Goal: Information Seeking & Learning: Learn about a topic

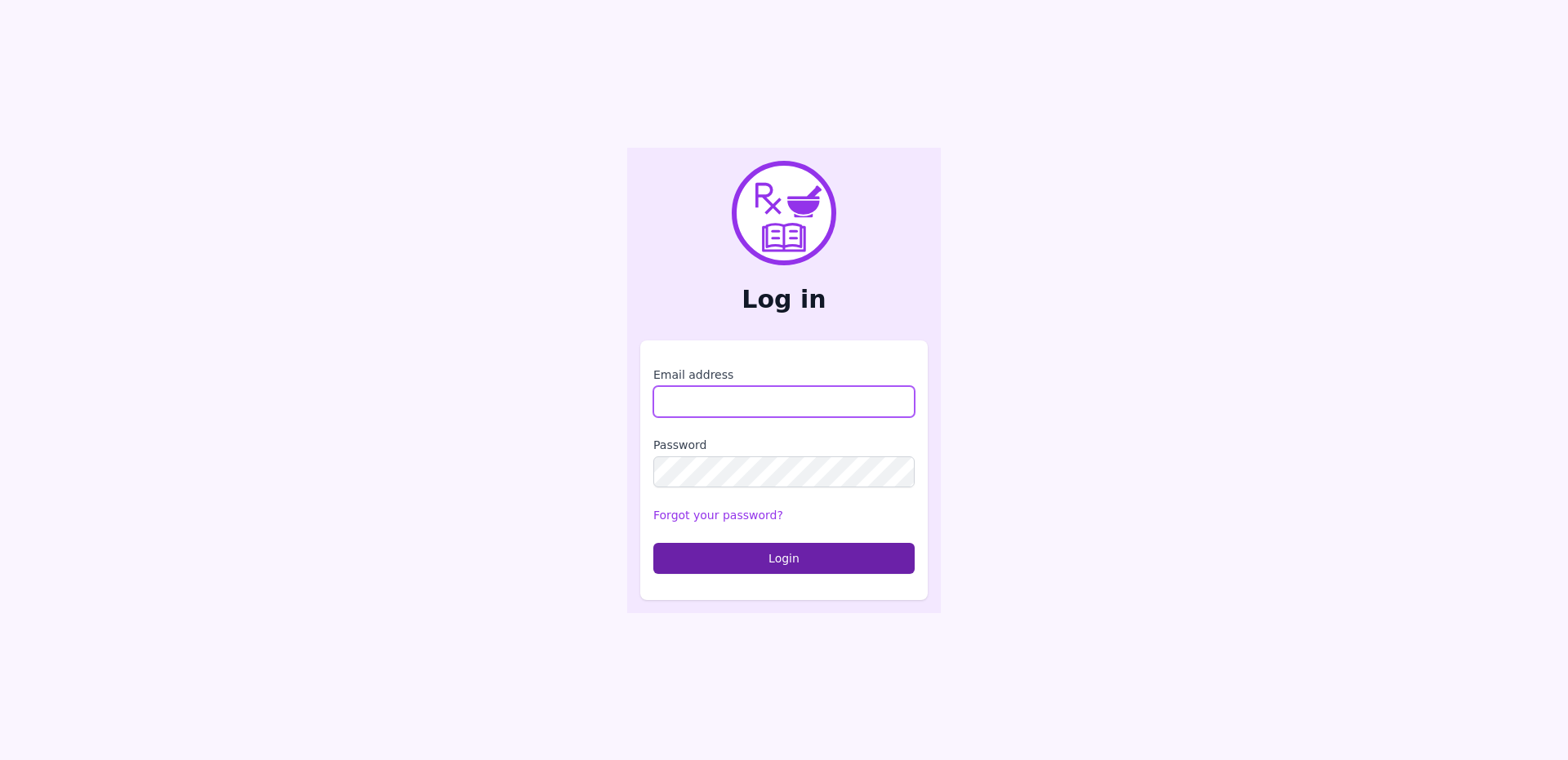
type input "**********"
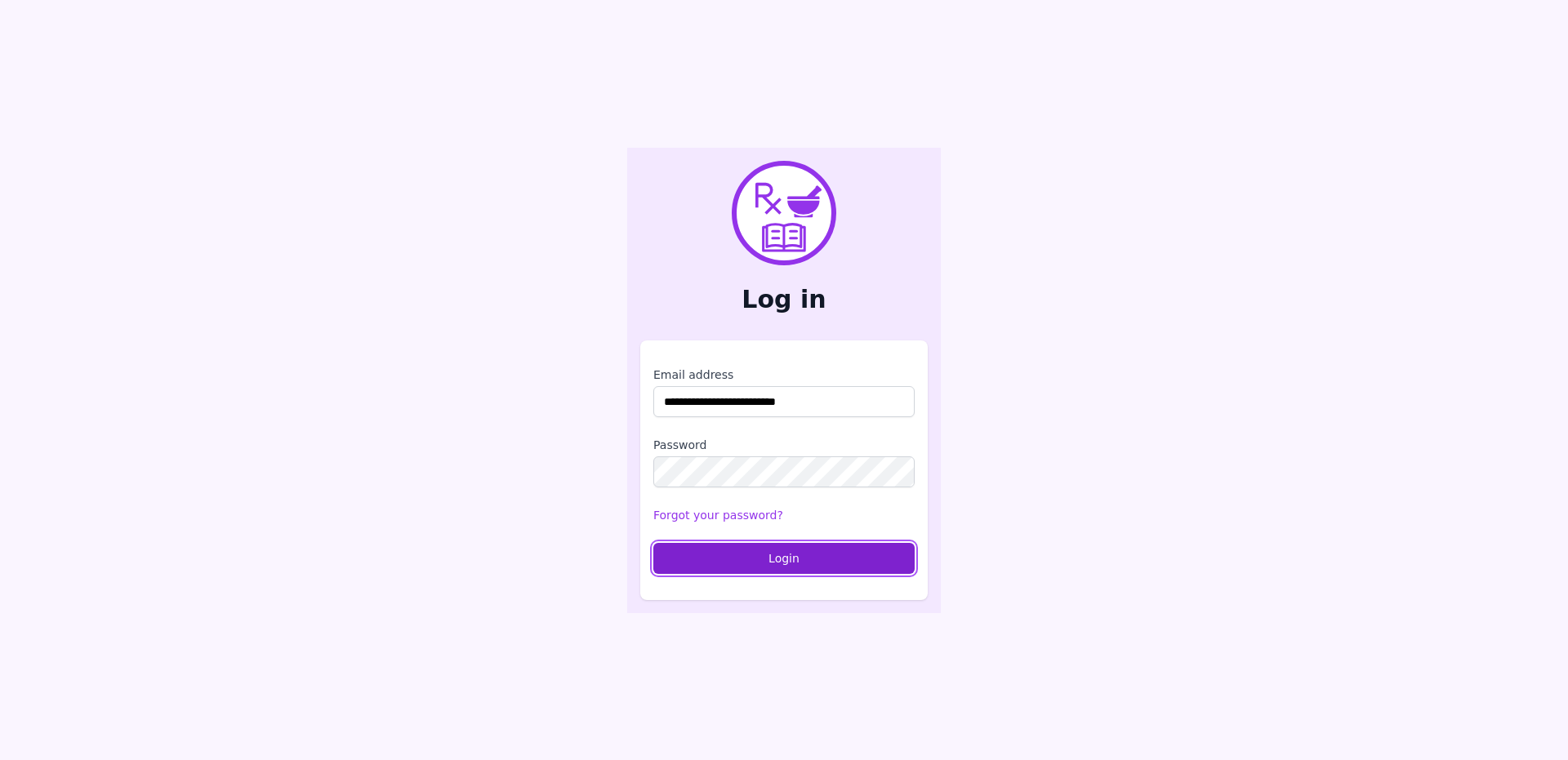
click at [704, 557] on button "Login" at bounding box center [783, 558] width 261 height 31
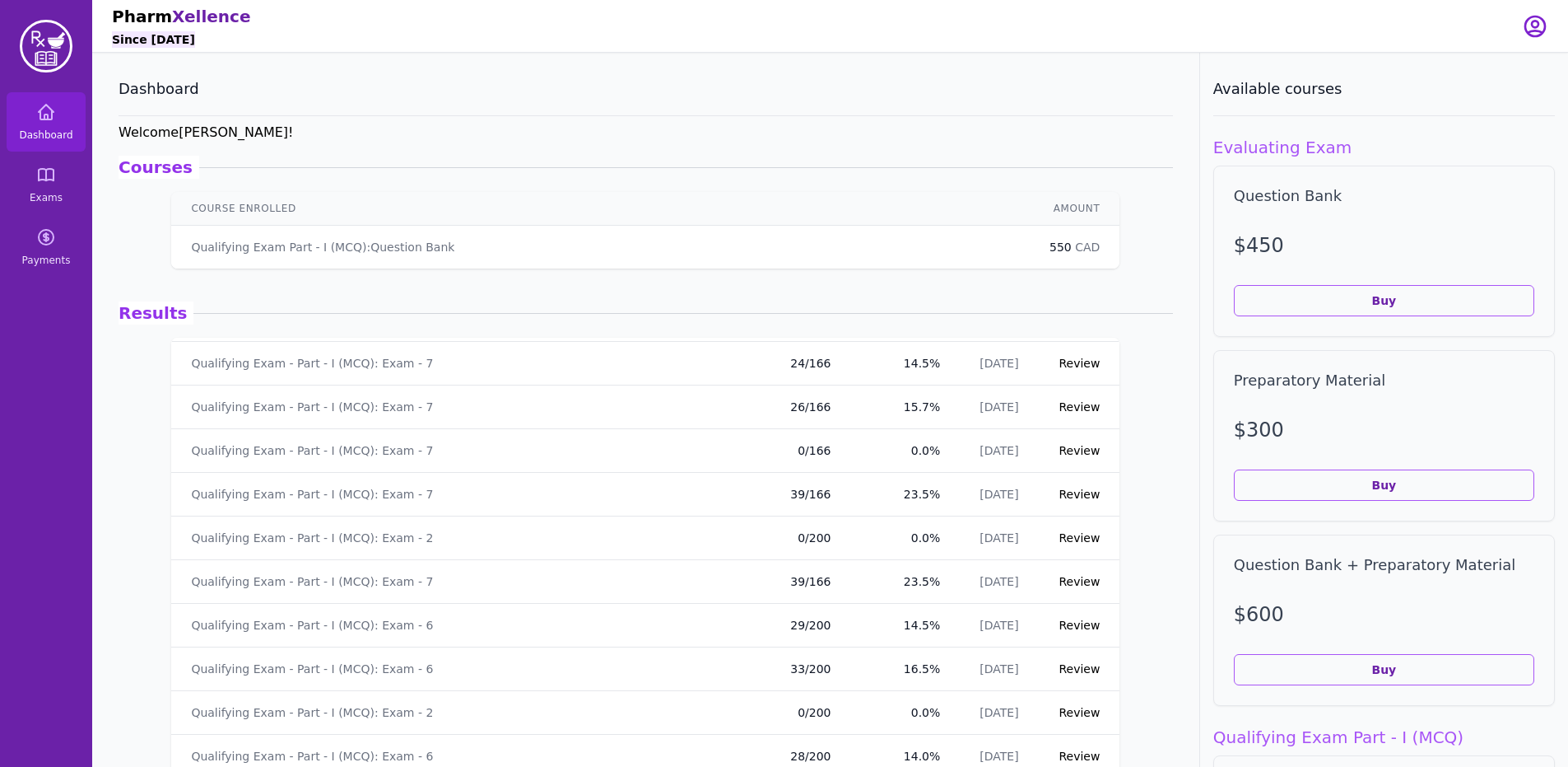
click at [515, 700] on td "Qualifying Exam - Part - I (MCQ): Exam - 2" at bounding box center [467, 713] width 592 height 44
click at [512, 670] on div "Qualifying Exam - Part - I (MCQ): Exam - 6" at bounding box center [468, 669] width 552 height 16
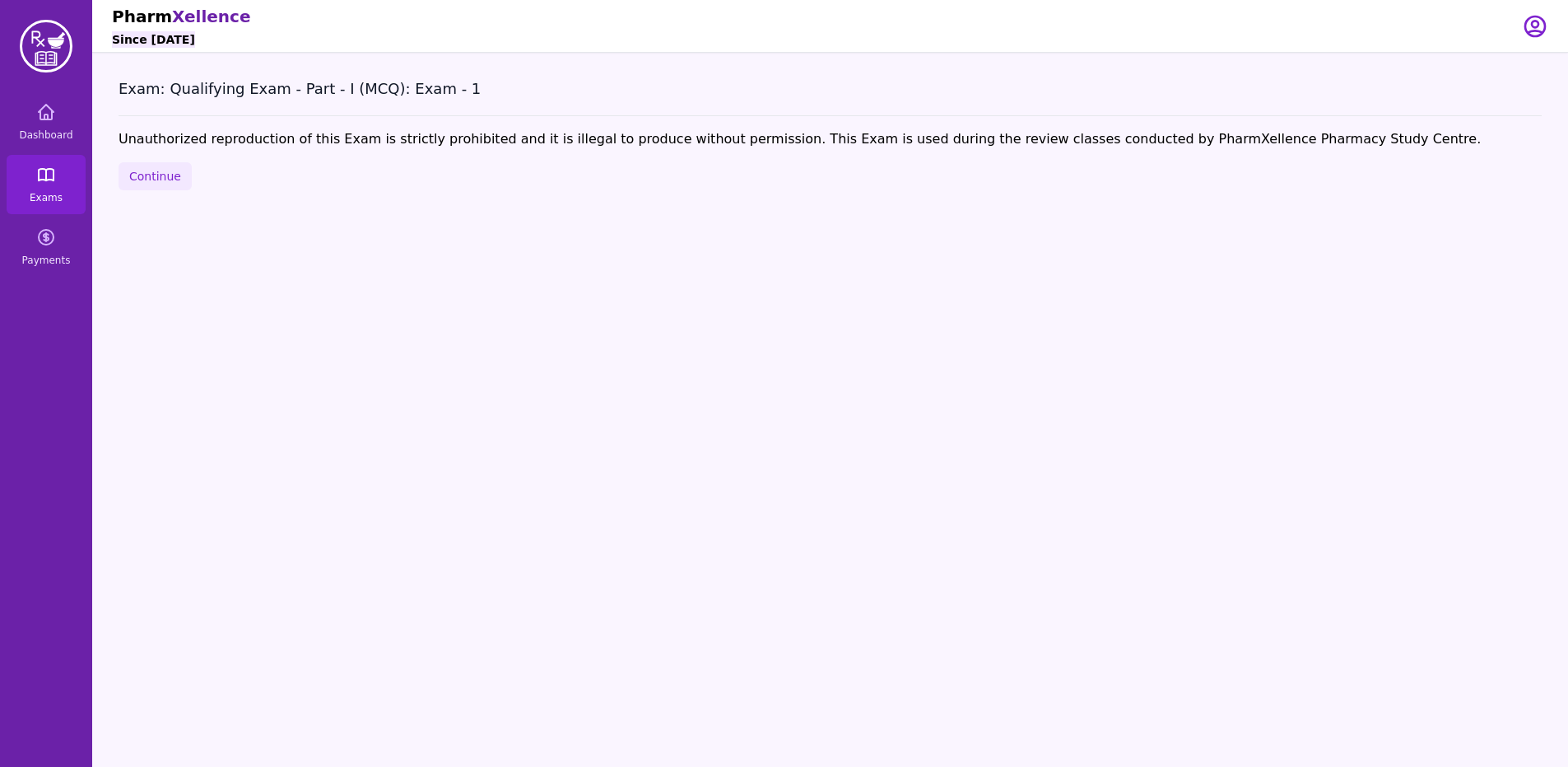
click at [49, 190] on link "Exams" at bounding box center [46, 184] width 79 height 59
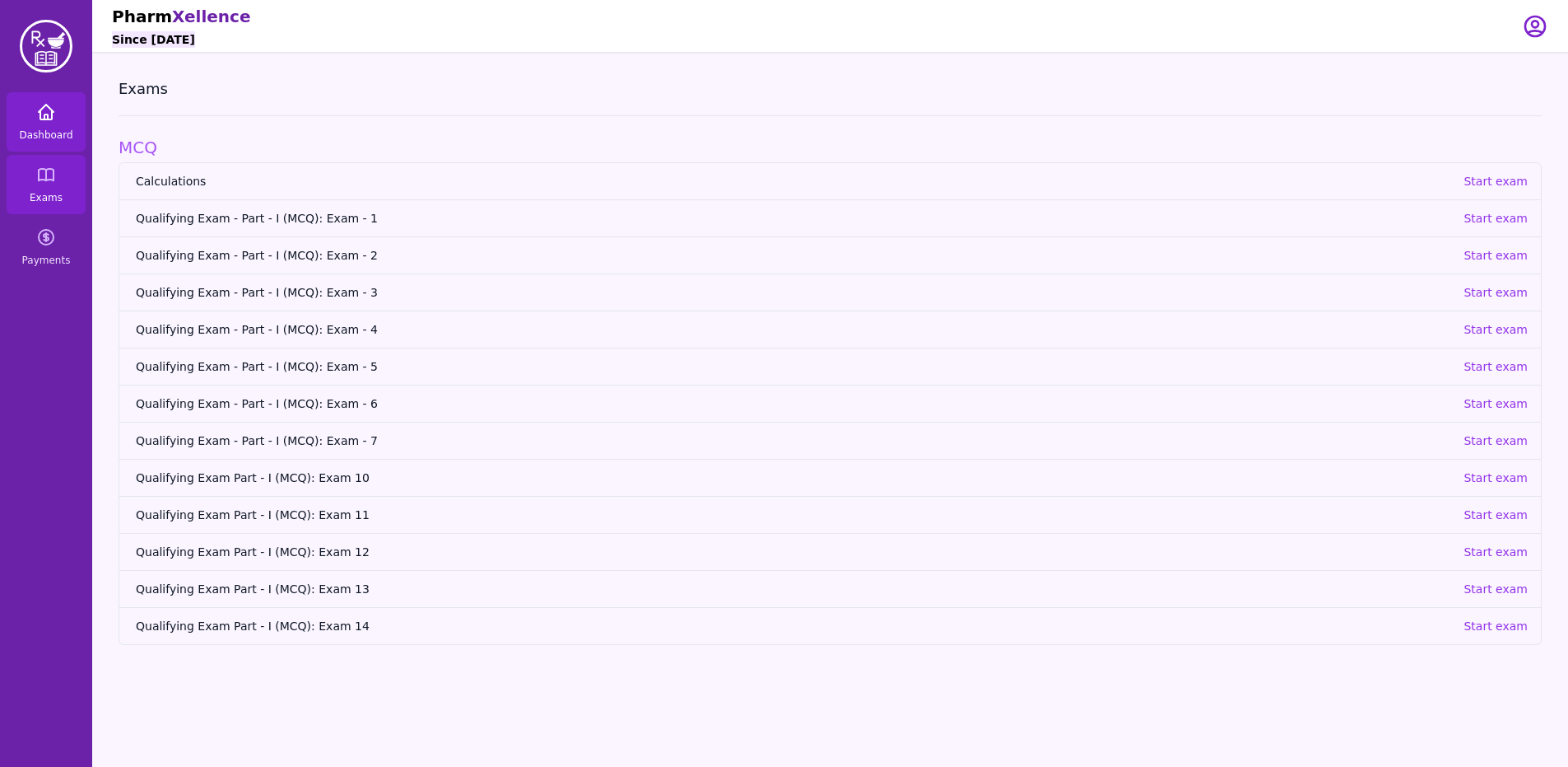
click at [38, 130] on span "Dashboard" at bounding box center [46, 135] width 54 height 13
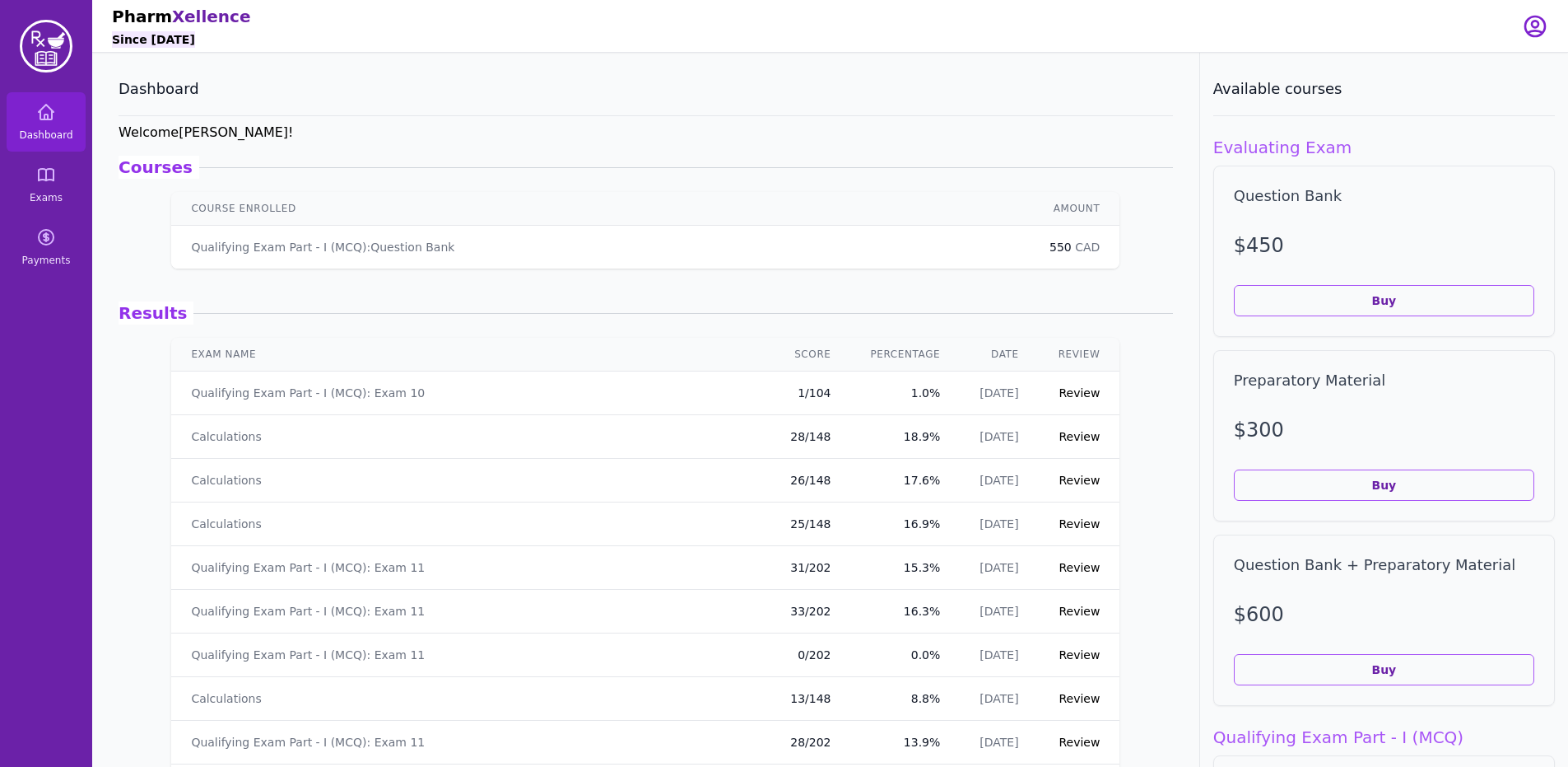
scroll to position [412, 0]
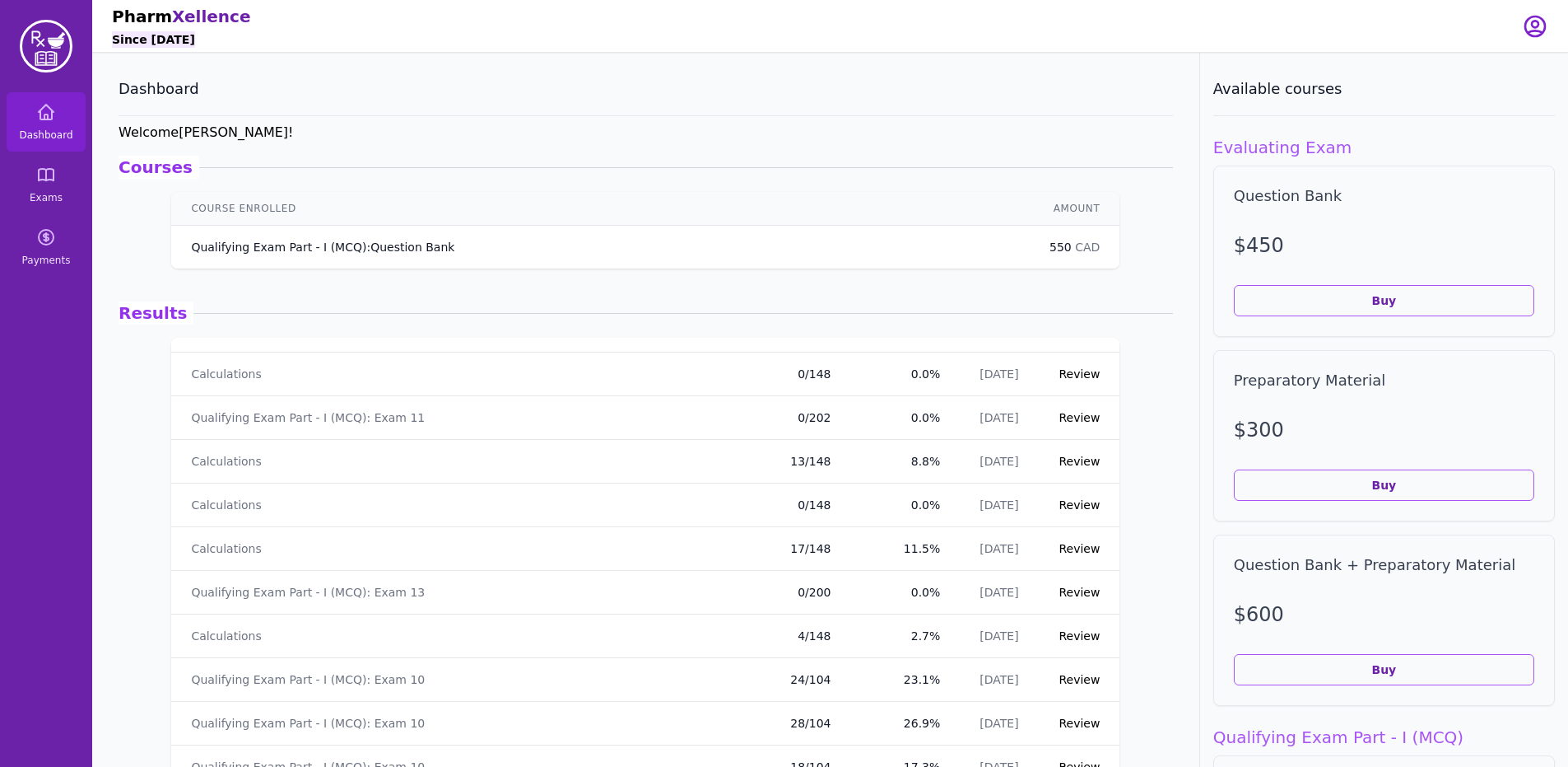
click at [333, 253] on p "Qualifying Exam Part - I (MCQ) : Question Bank" at bounding box center [323, 247] width 263 height 16
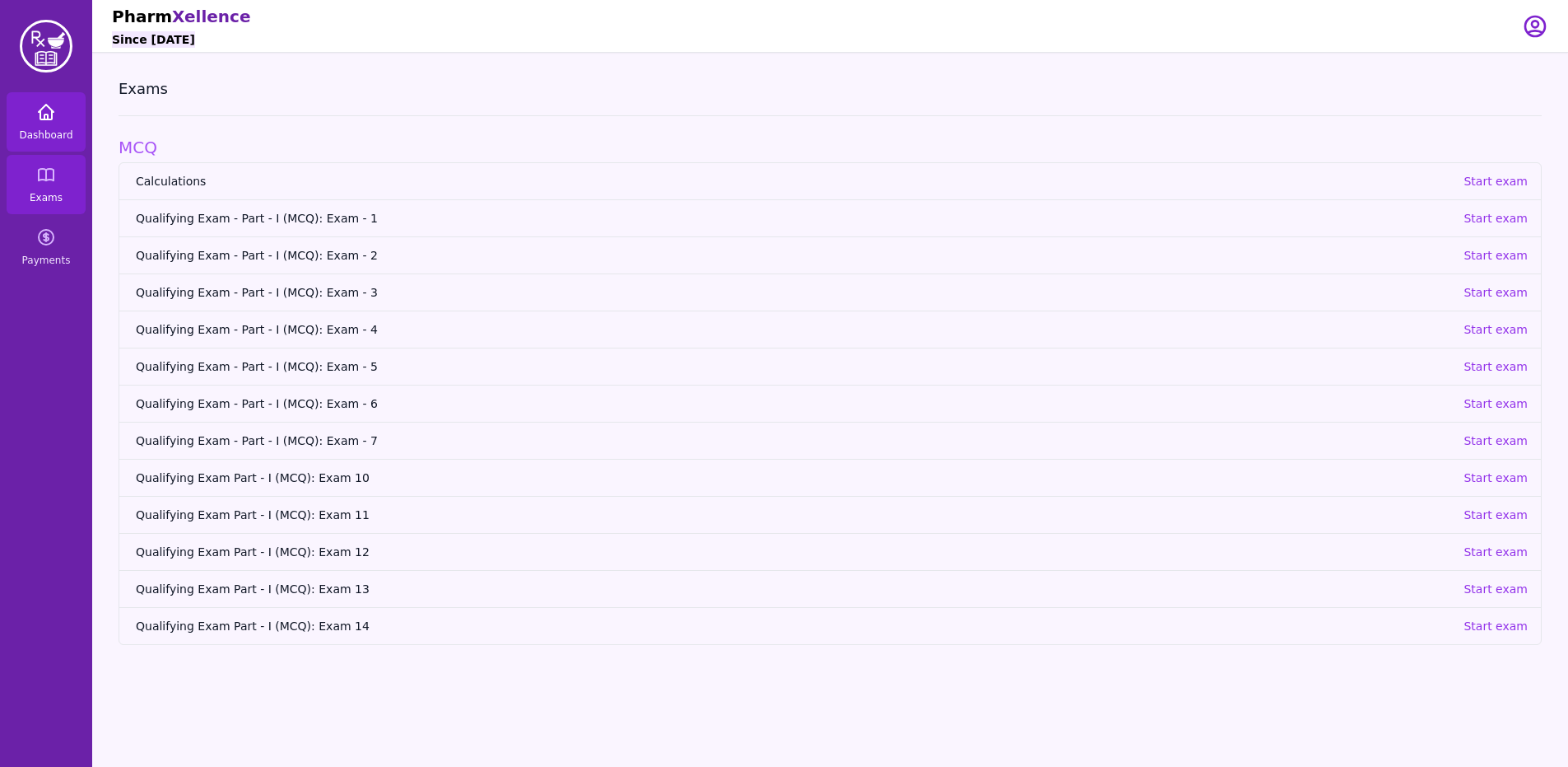
click at [64, 131] on span "Dashboard" at bounding box center [46, 135] width 54 height 13
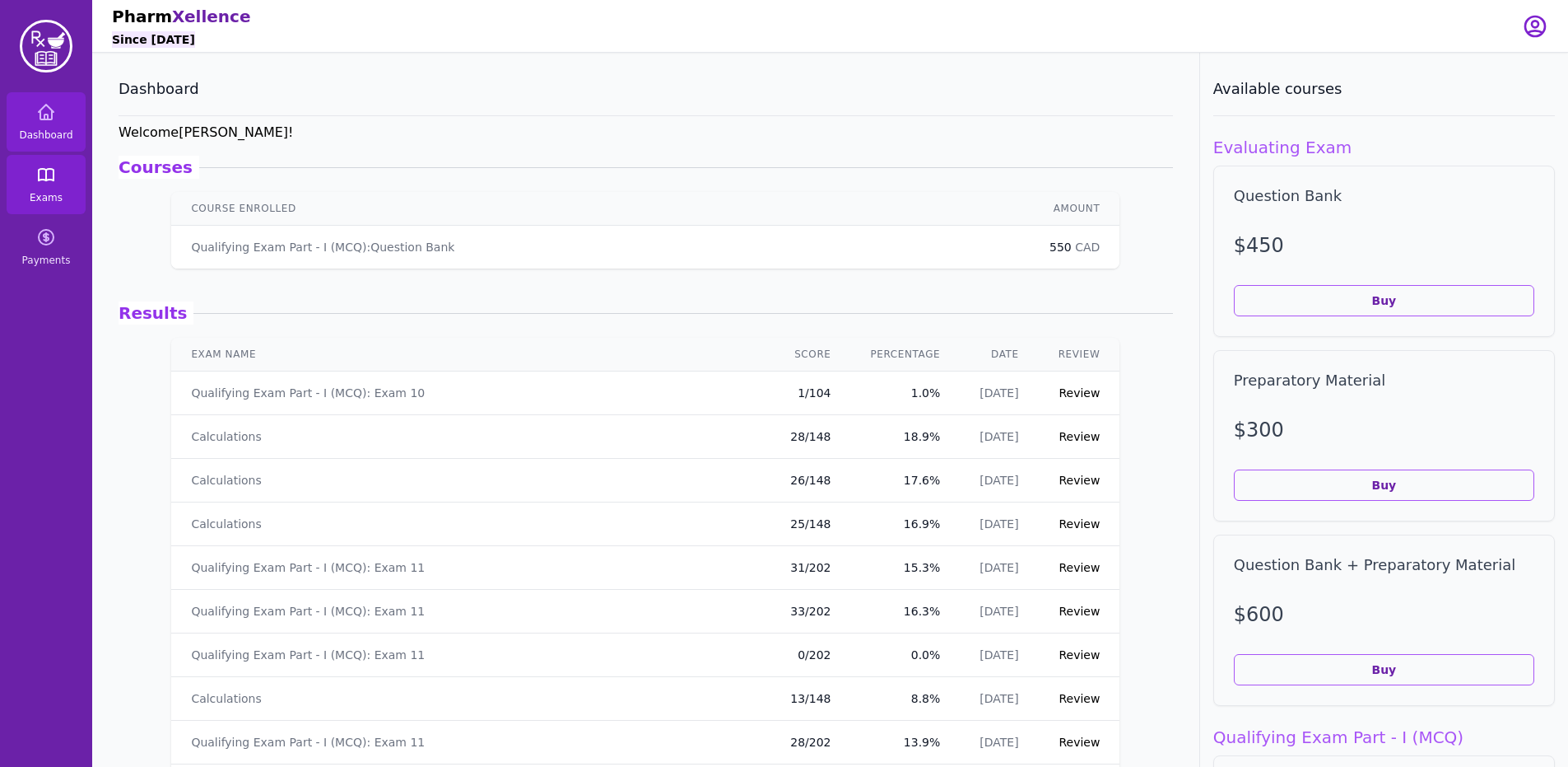
click at [46, 192] on span "Exams" at bounding box center [46, 198] width 33 height 13
